Goal: Information Seeking & Learning: Learn about a topic

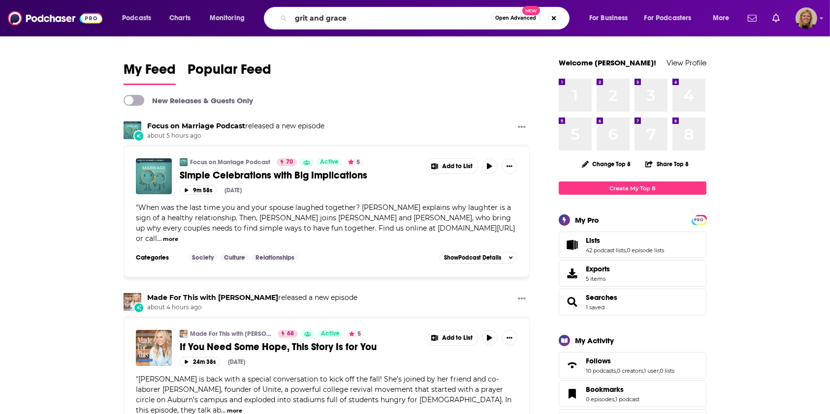
type input "grit and grace"
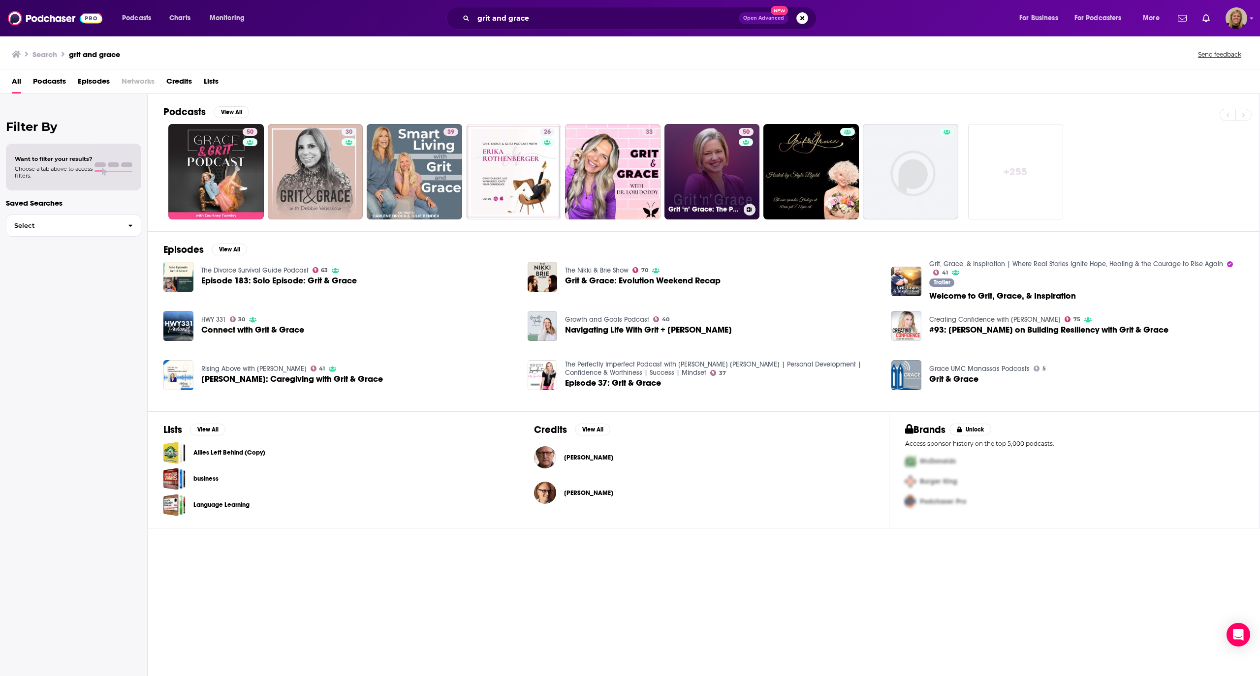
click at [706, 166] on link "50 Grit ‘n’ Grace: The Podcast for Highly Sensitive [DEMOGRAPHIC_DATA] Women" at bounding box center [711, 171] width 95 height 95
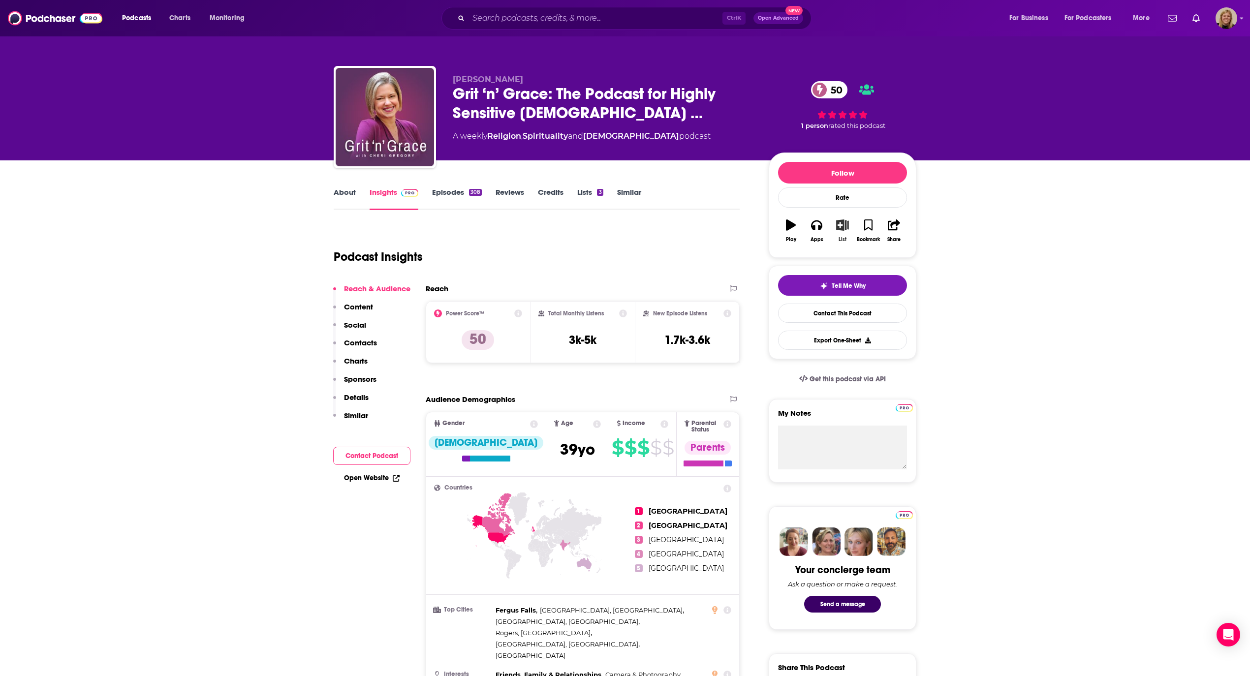
click at [829, 226] on icon "button" at bounding box center [842, 225] width 12 height 11
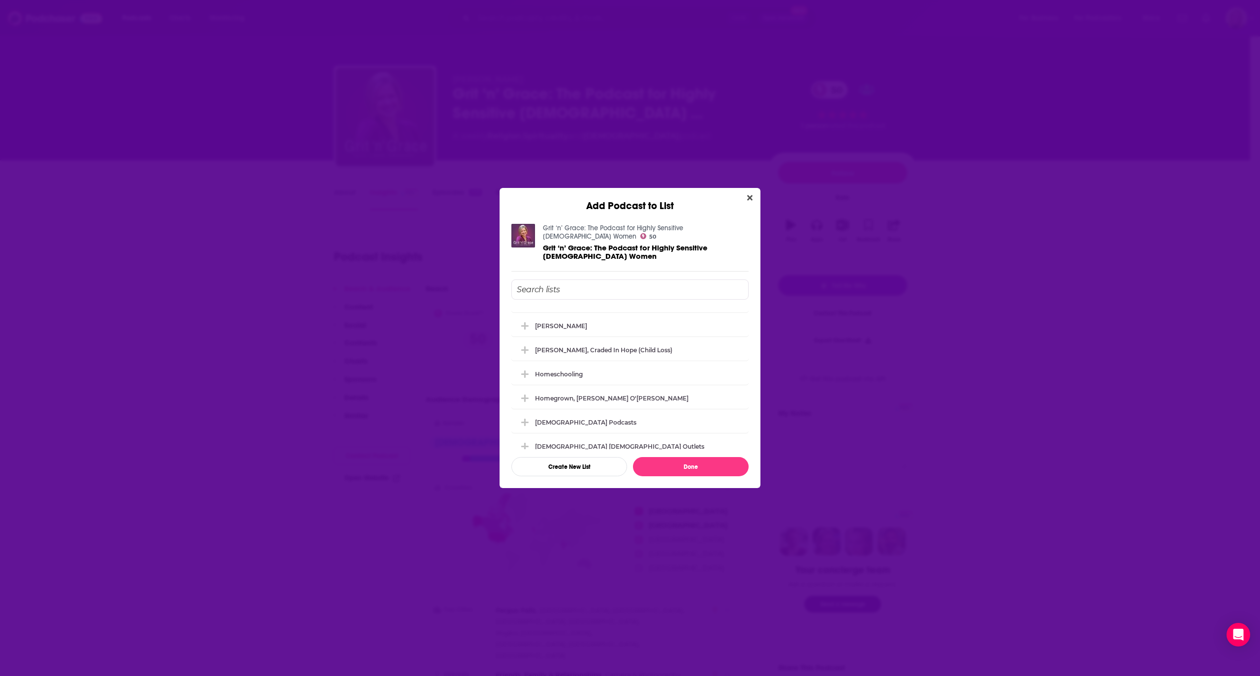
scroll to position [328, 0]
click at [627, 355] on div "[DEMOGRAPHIC_DATA] Podcasts" at bounding box center [629, 357] width 237 height 22
click at [642, 349] on div "Podcasts for [DEMOGRAPHIC_DATA] Women" at bounding box center [629, 353] width 237 height 22
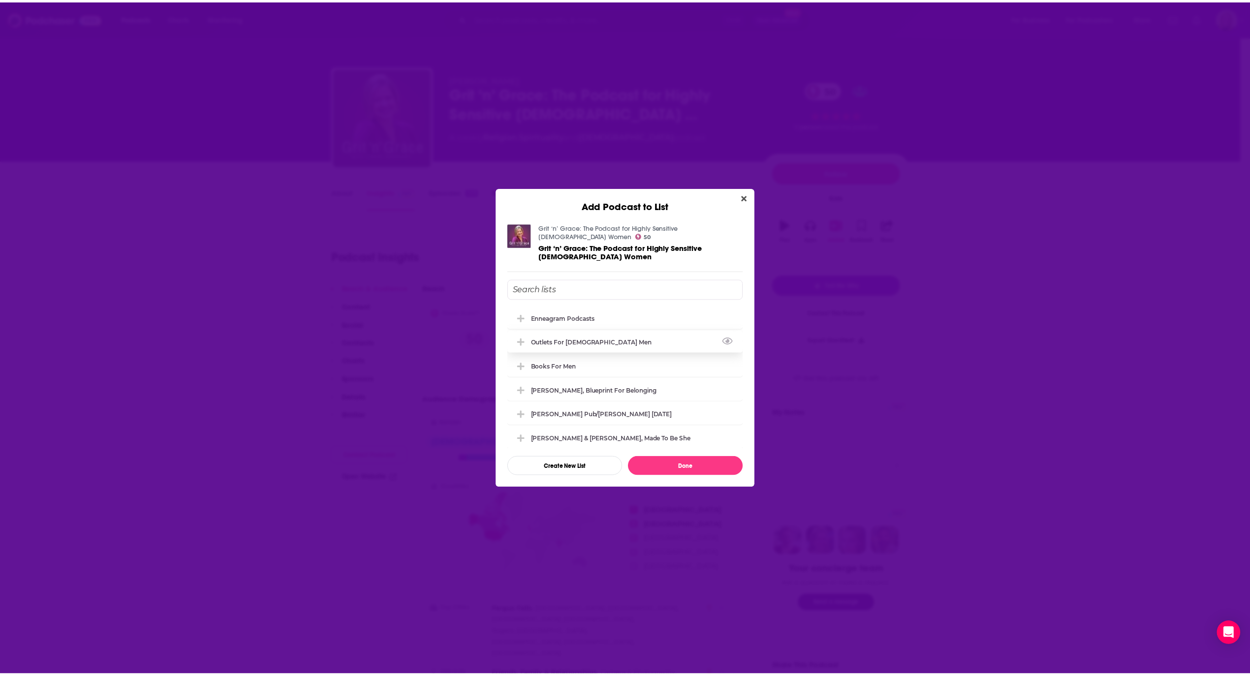
scroll to position [871, 0]
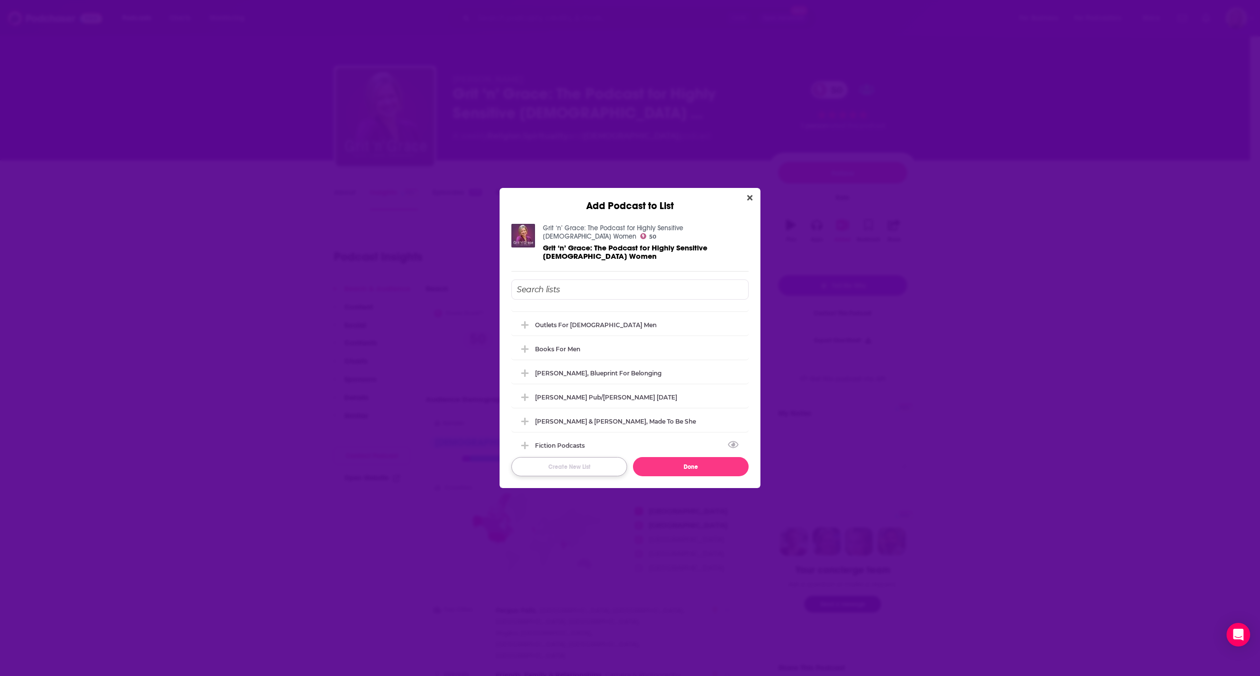
click at [595, 414] on button "Create New List" at bounding box center [569, 466] width 116 height 19
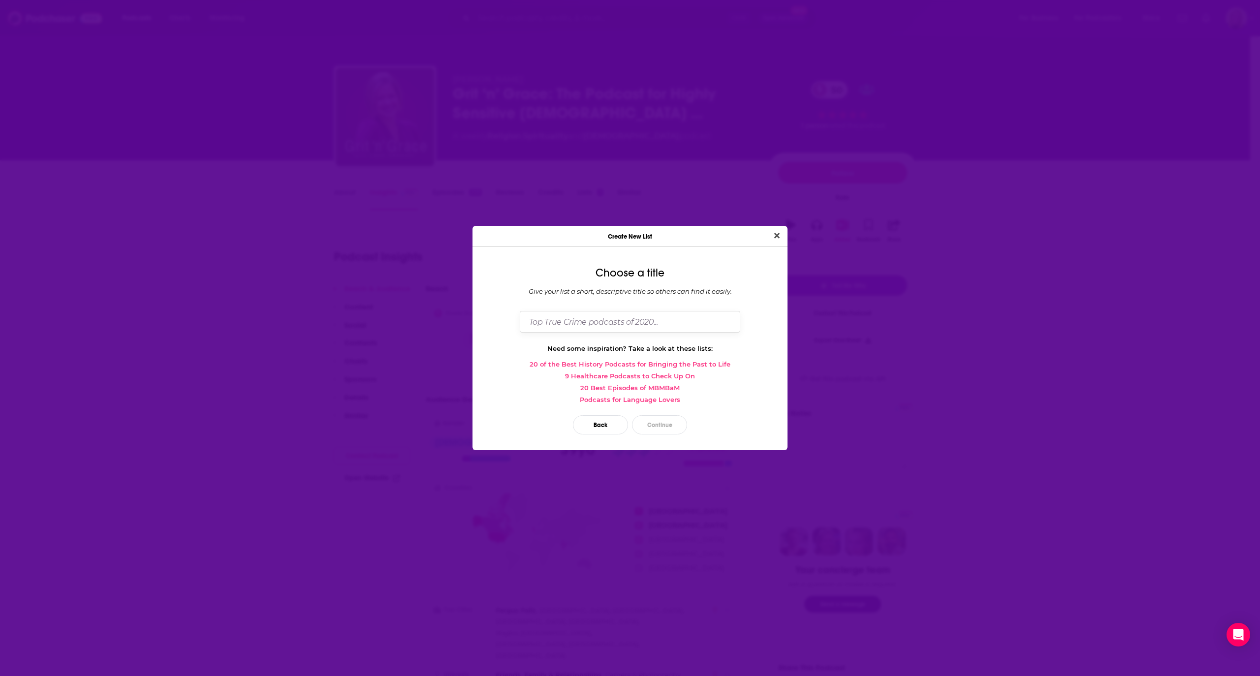
click at [635, 326] on input "Dialog" at bounding box center [630, 321] width 221 height 21
type input "[PERSON_NAME] podcasts on emotions"
click at [662, 414] on button "Continue" at bounding box center [659, 424] width 55 height 19
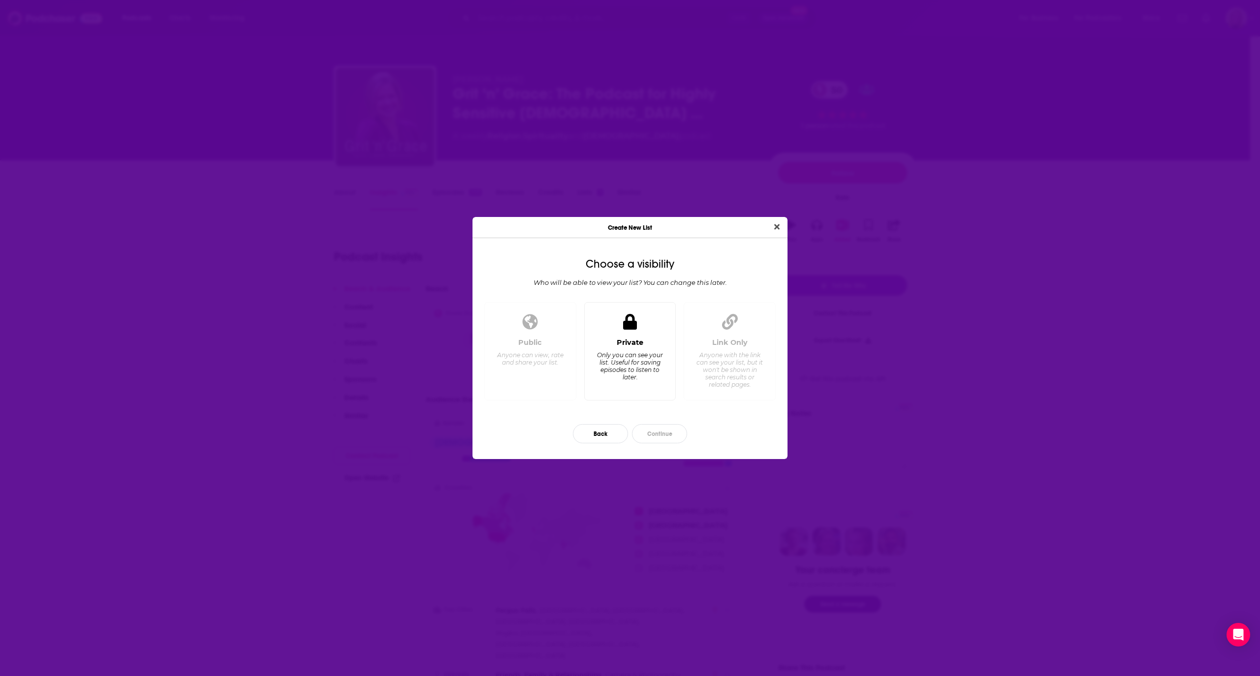
click at [636, 377] on div "Only you can see your list. Useful for saving episodes to listen to later." at bounding box center [629, 366] width 67 height 30
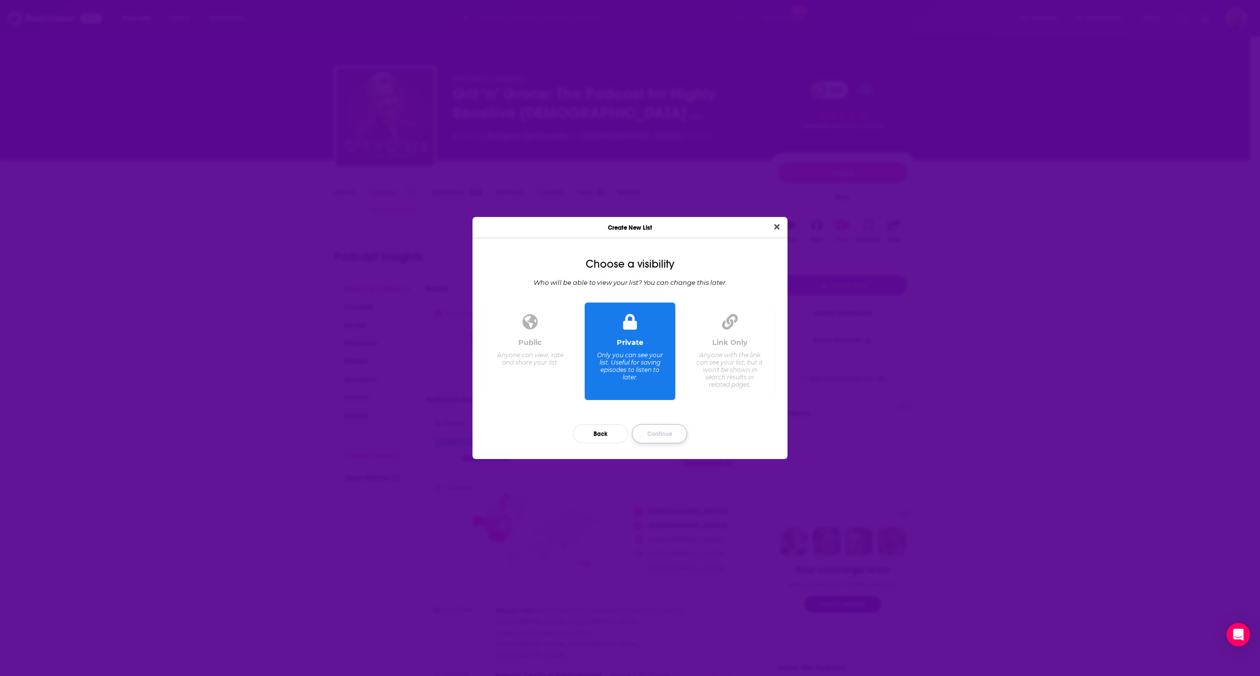
click at [656, 414] on button "Continue" at bounding box center [659, 433] width 55 height 19
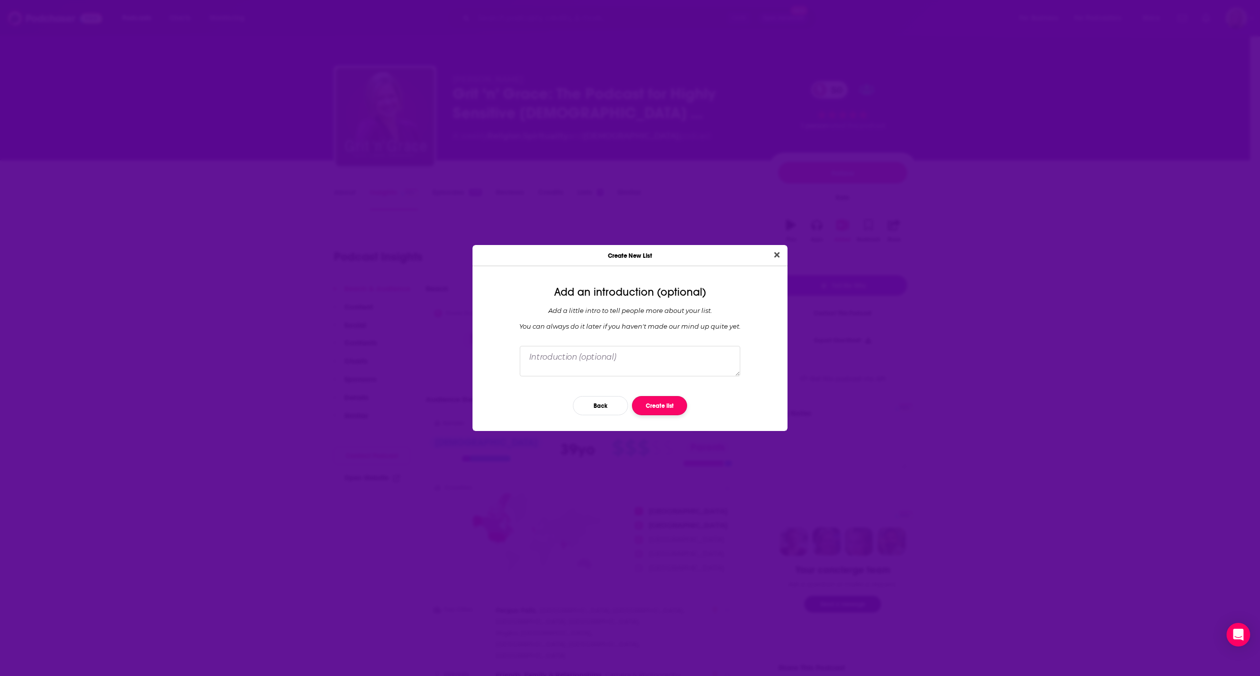
click at [663, 409] on button "Create list" at bounding box center [659, 405] width 55 height 19
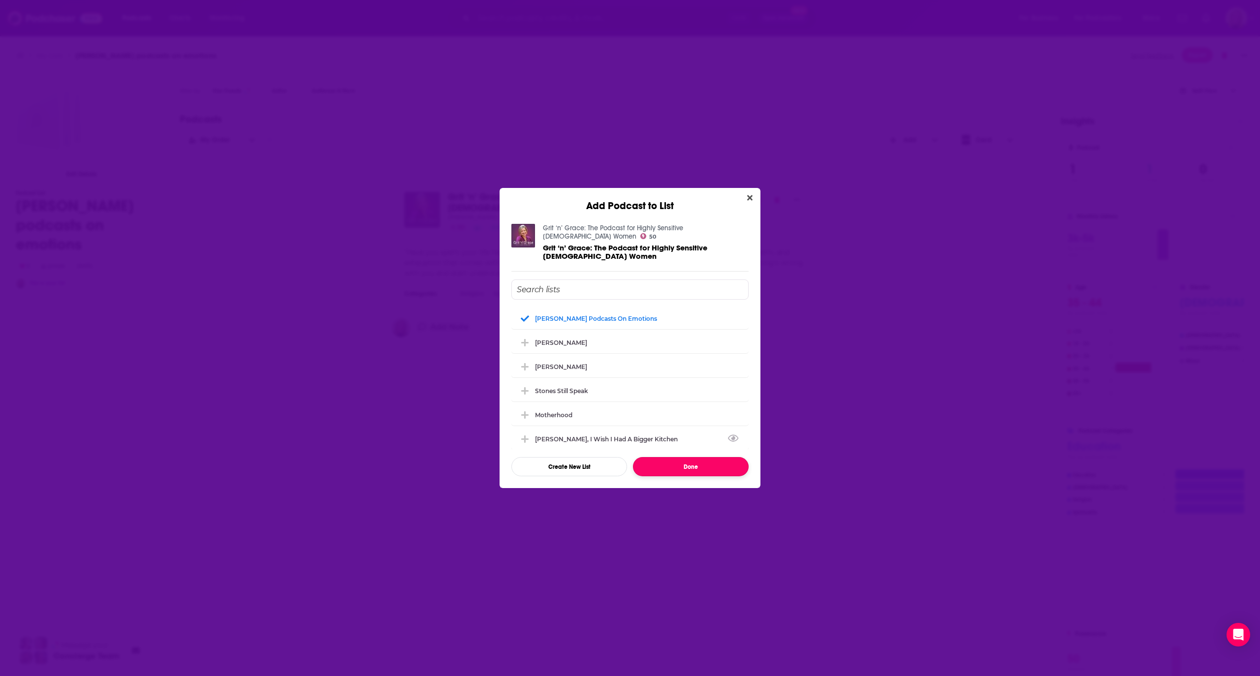
click at [674, 414] on button "Done" at bounding box center [691, 466] width 116 height 19
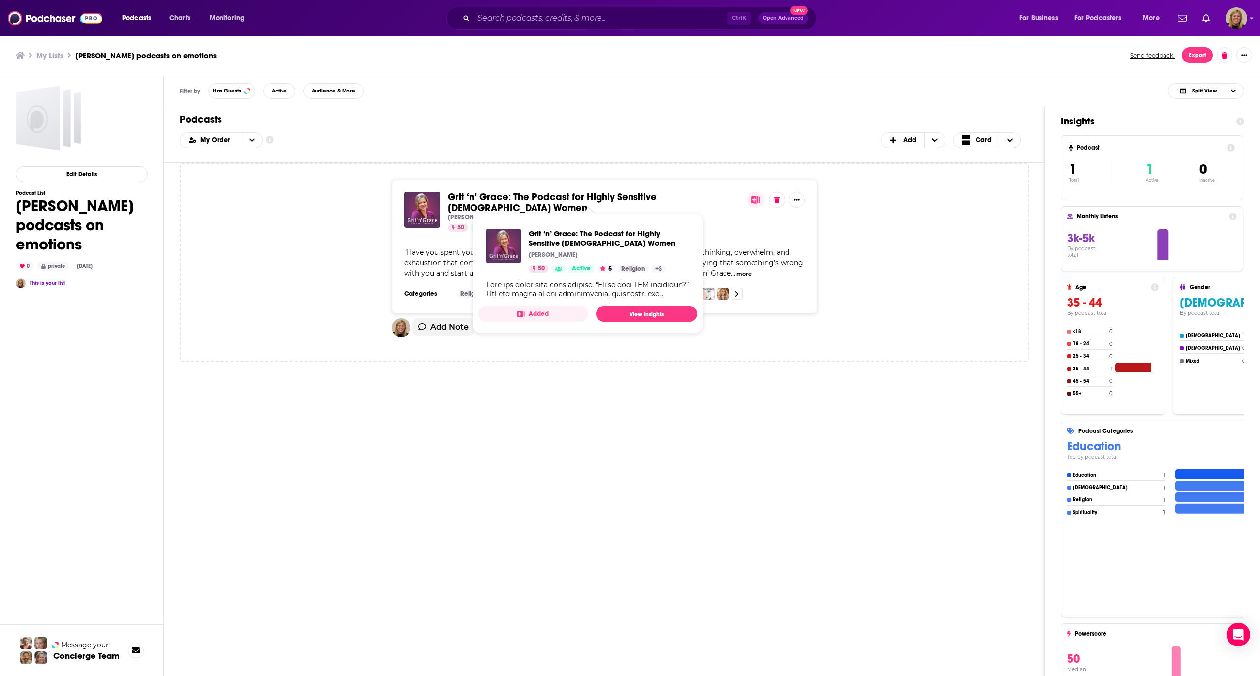
click at [540, 201] on span "Grit ‘n’ Grace: The Podcast for Highly Sensitive [DEMOGRAPHIC_DATA] Women" at bounding box center [552, 202] width 209 height 23
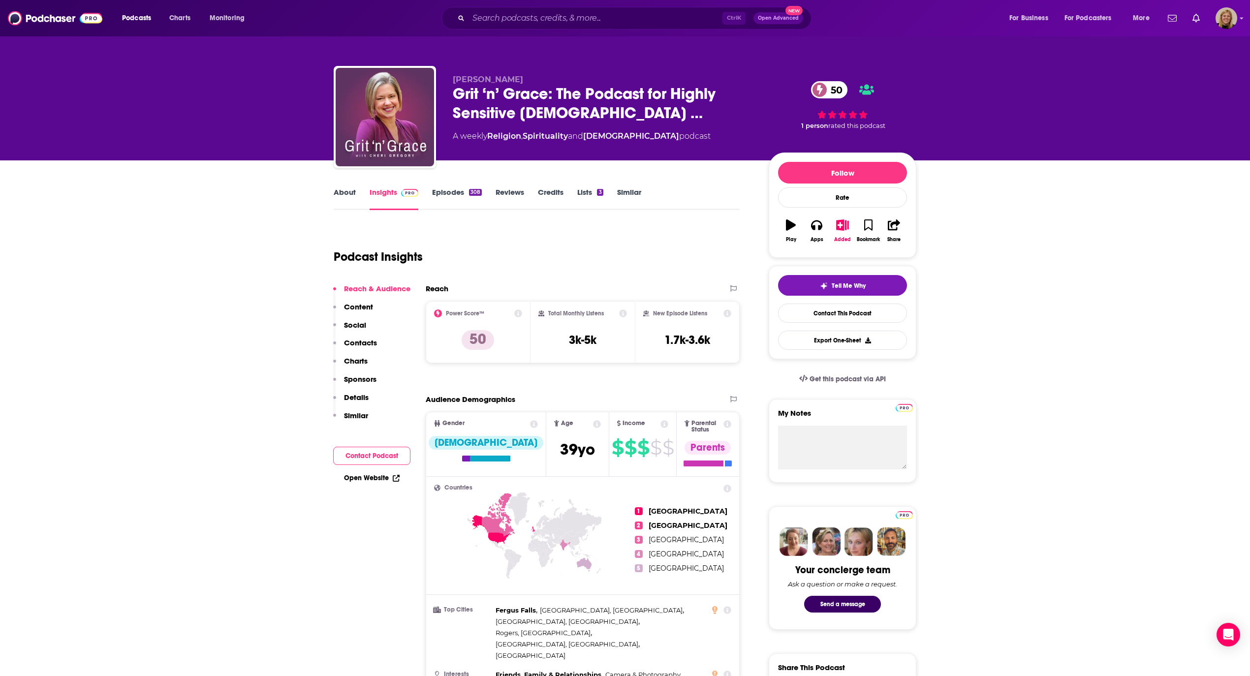
click at [352, 191] on link "About" at bounding box center [345, 199] width 22 height 23
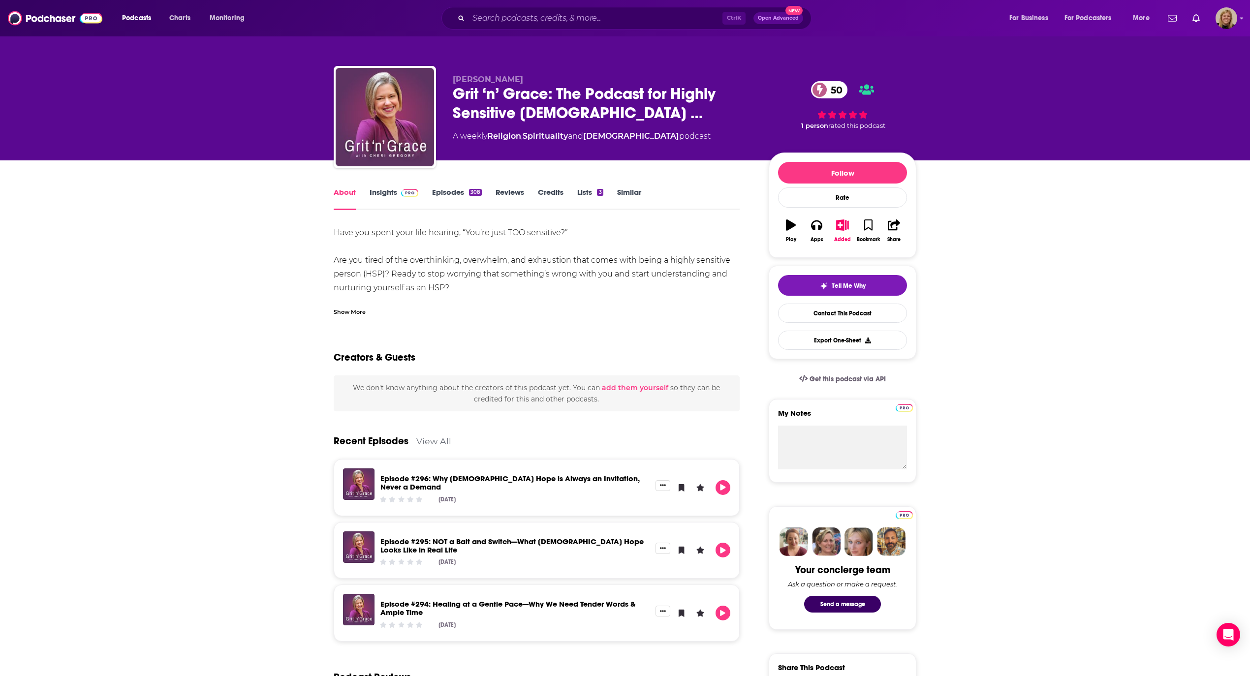
click at [393, 196] on link "Insights" at bounding box center [394, 199] width 49 height 23
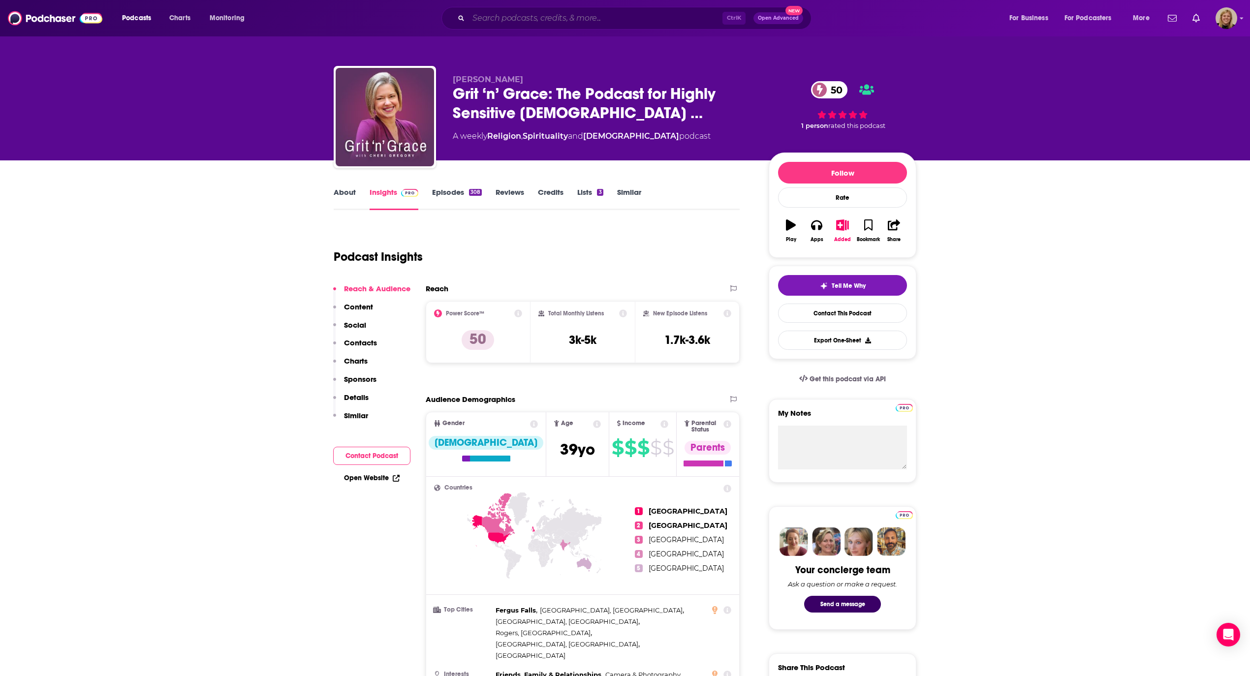
click at [542, 17] on input "Search podcasts, credits, & more..." at bounding box center [596, 18] width 254 height 16
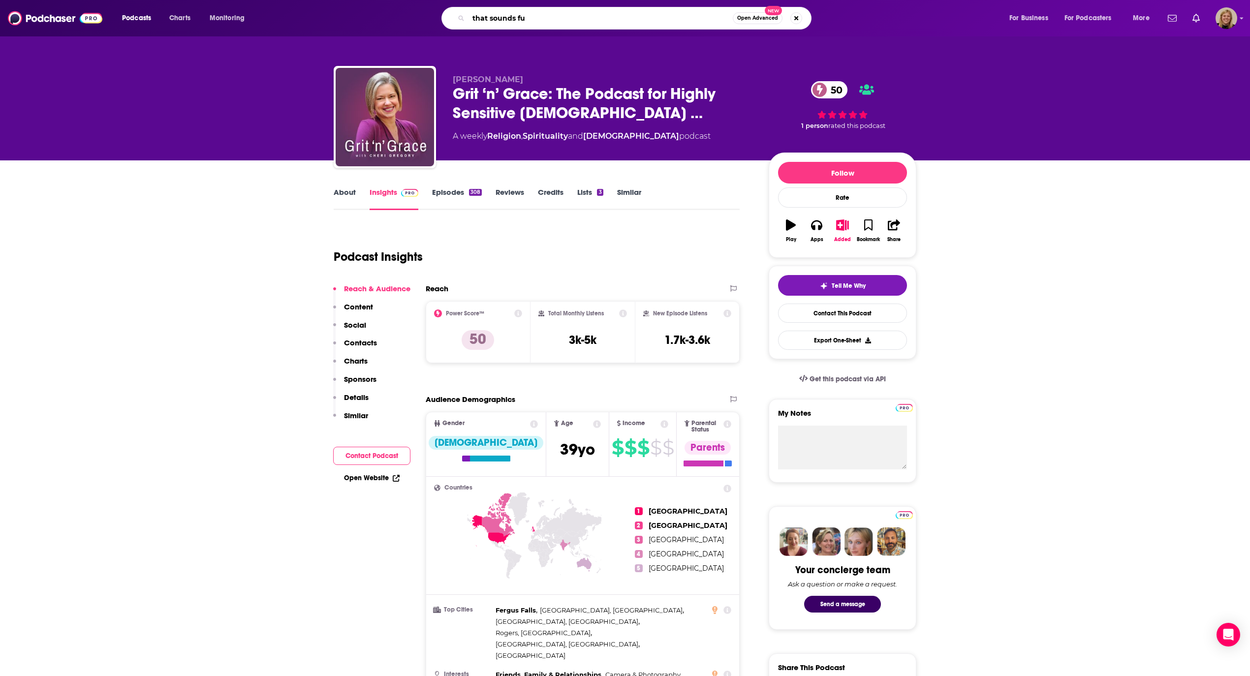
type input "that sounds fun"
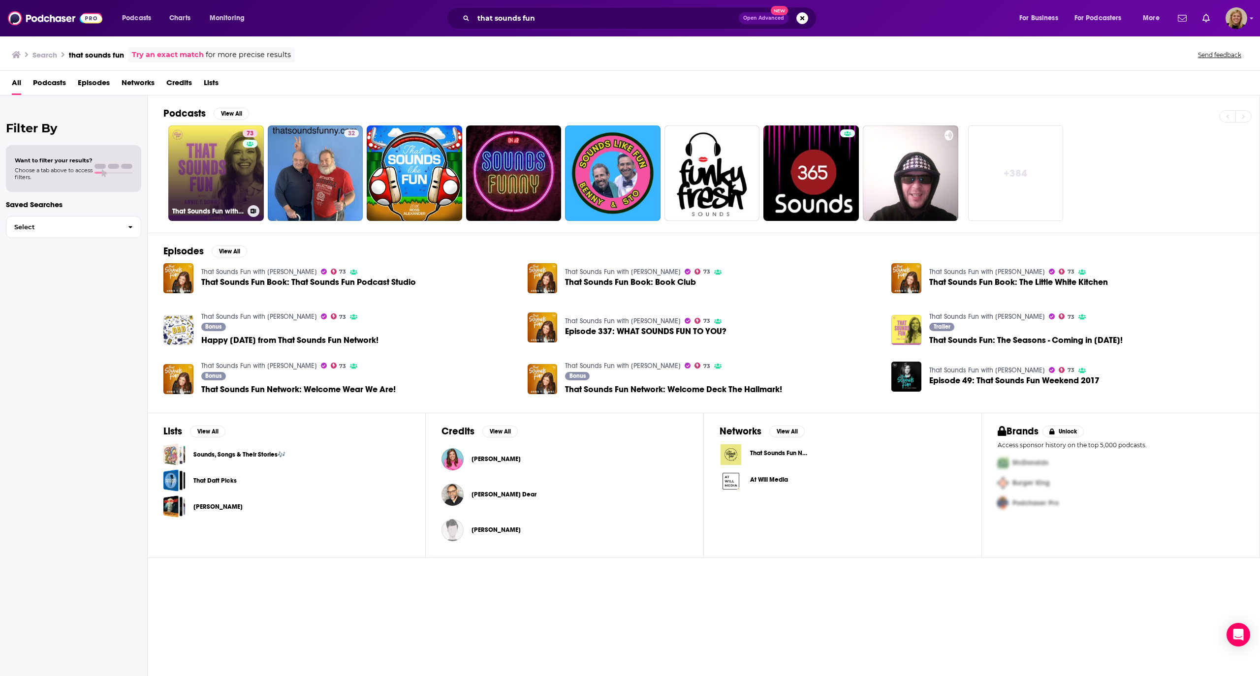
click at [210, 152] on link "73 That Sounds Fun with [PERSON_NAME]" at bounding box center [215, 173] width 95 height 95
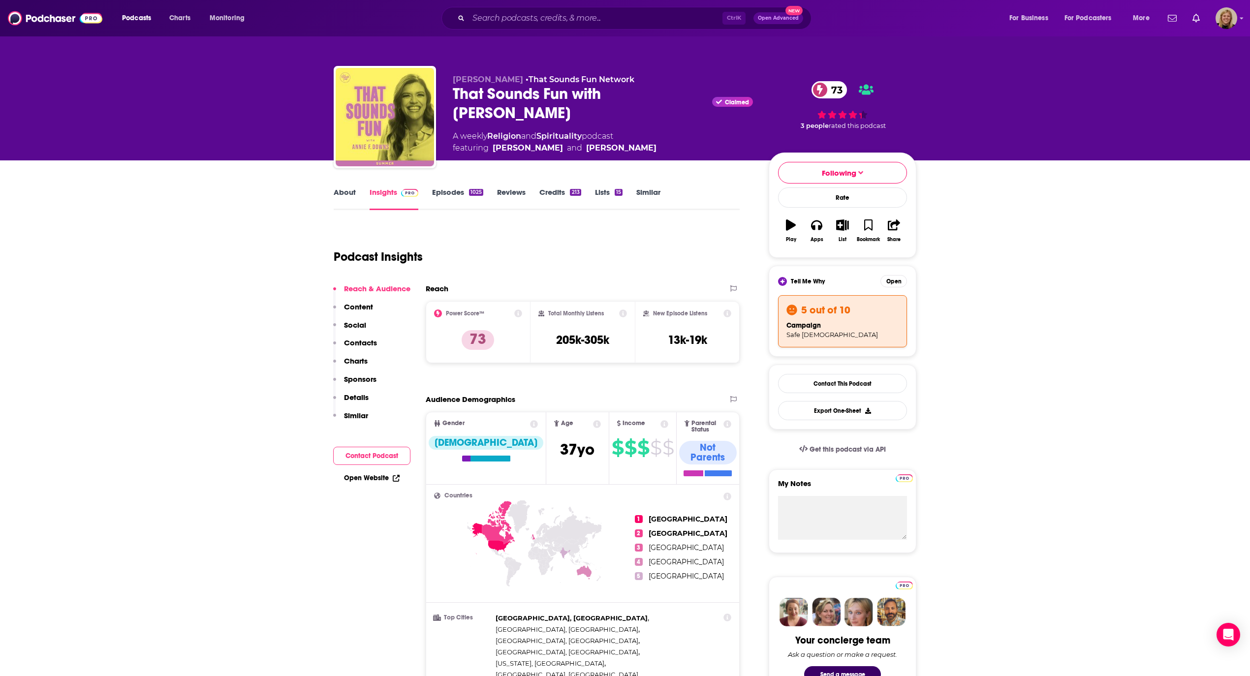
click at [464, 195] on link "Episodes 1025" at bounding box center [457, 199] width 51 height 23
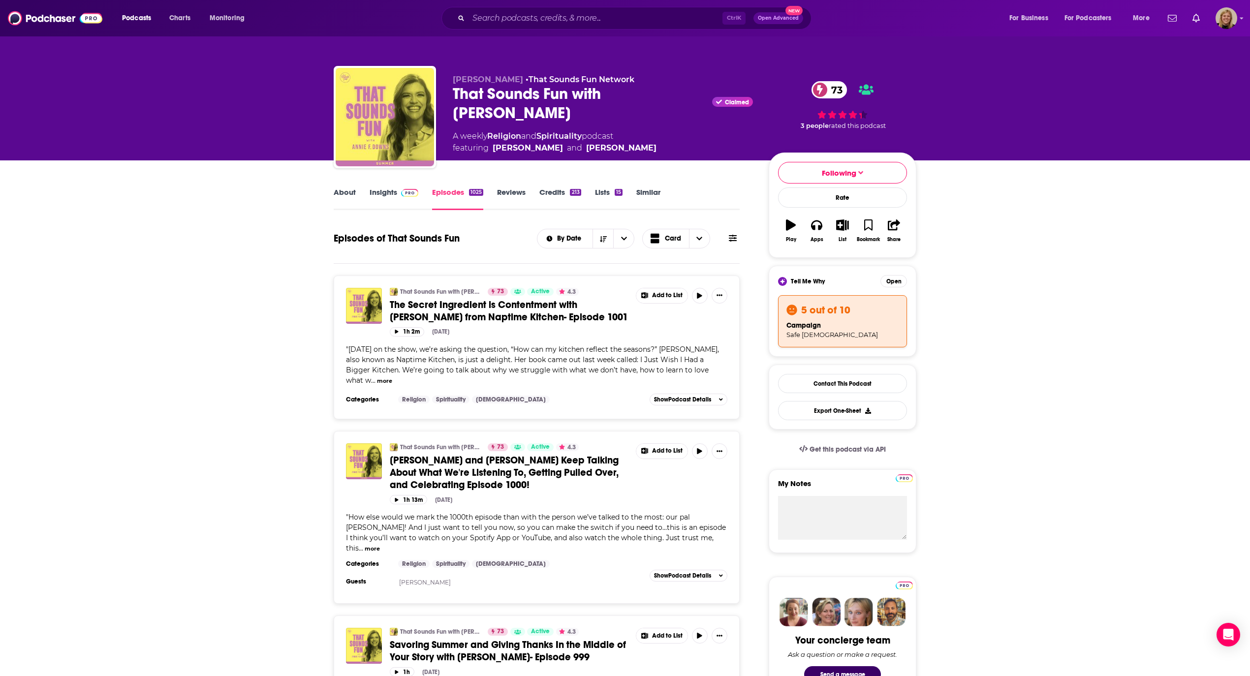
click at [511, 301] on span "The Secret Ingredient is Contentment with [PERSON_NAME] from Naptime Kitchen- E…" at bounding box center [509, 311] width 238 height 25
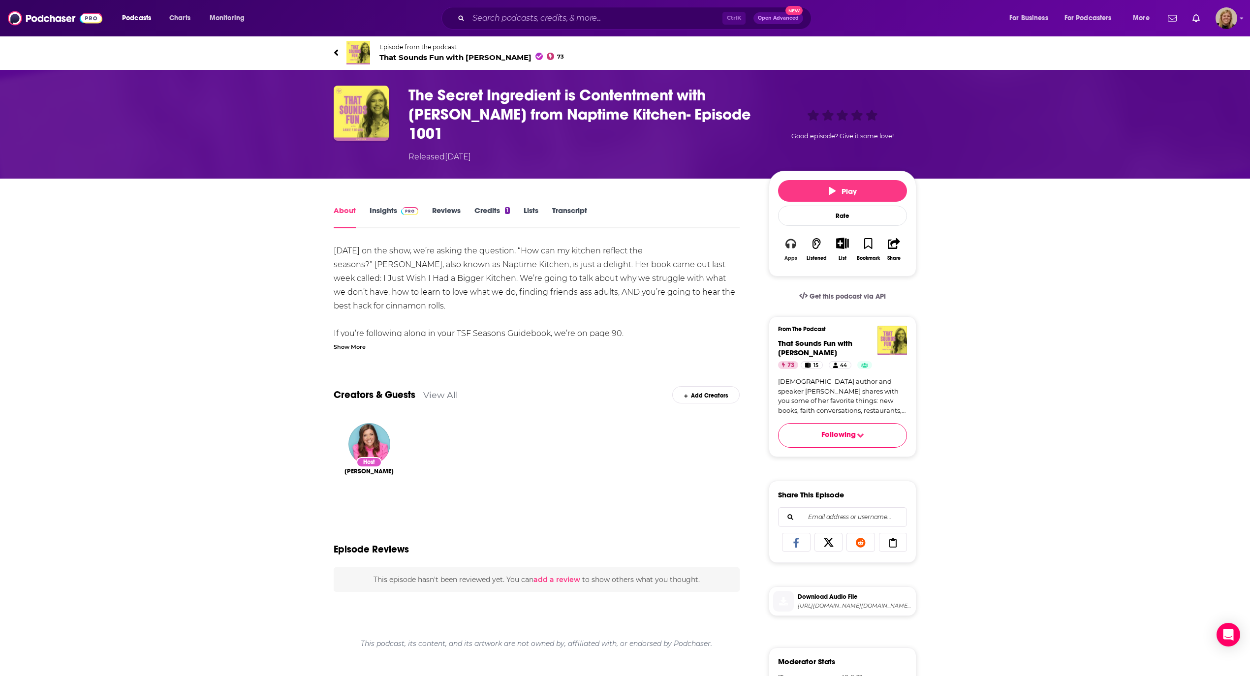
click at [788, 238] on icon "button" at bounding box center [791, 243] width 11 height 11
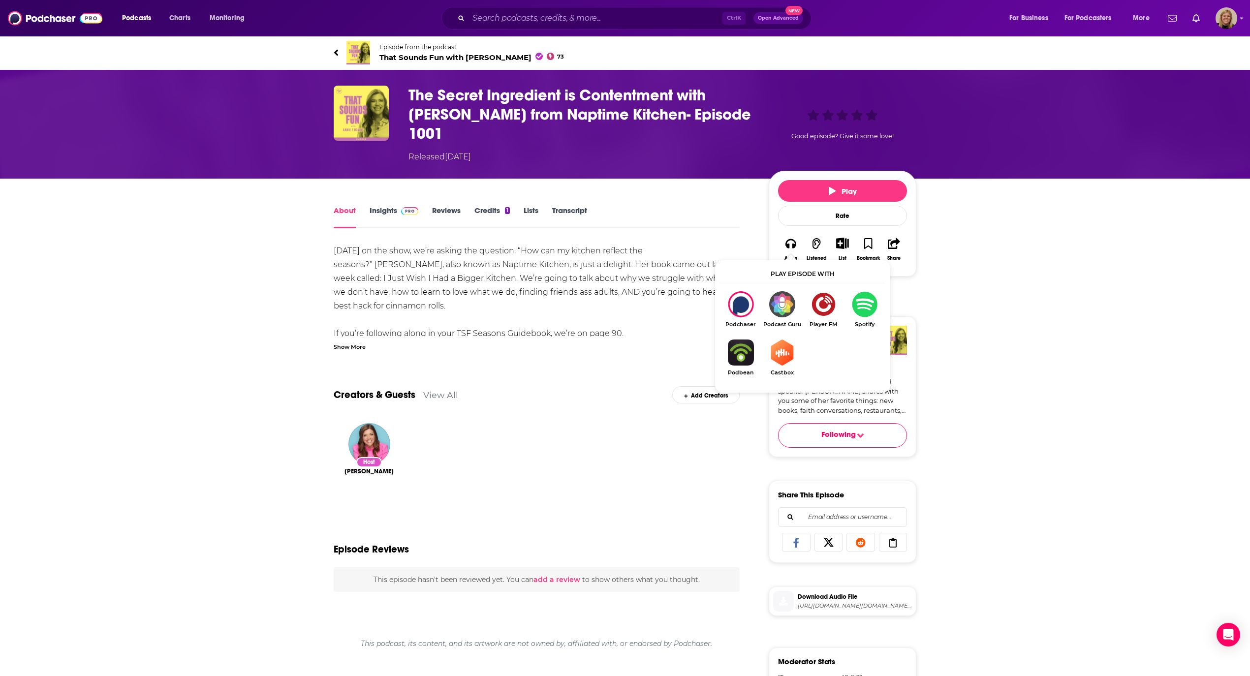
click at [829, 310] on img "Show Listen On dropdown" at bounding box center [864, 304] width 41 height 26
